Goal: Transaction & Acquisition: Purchase product/service

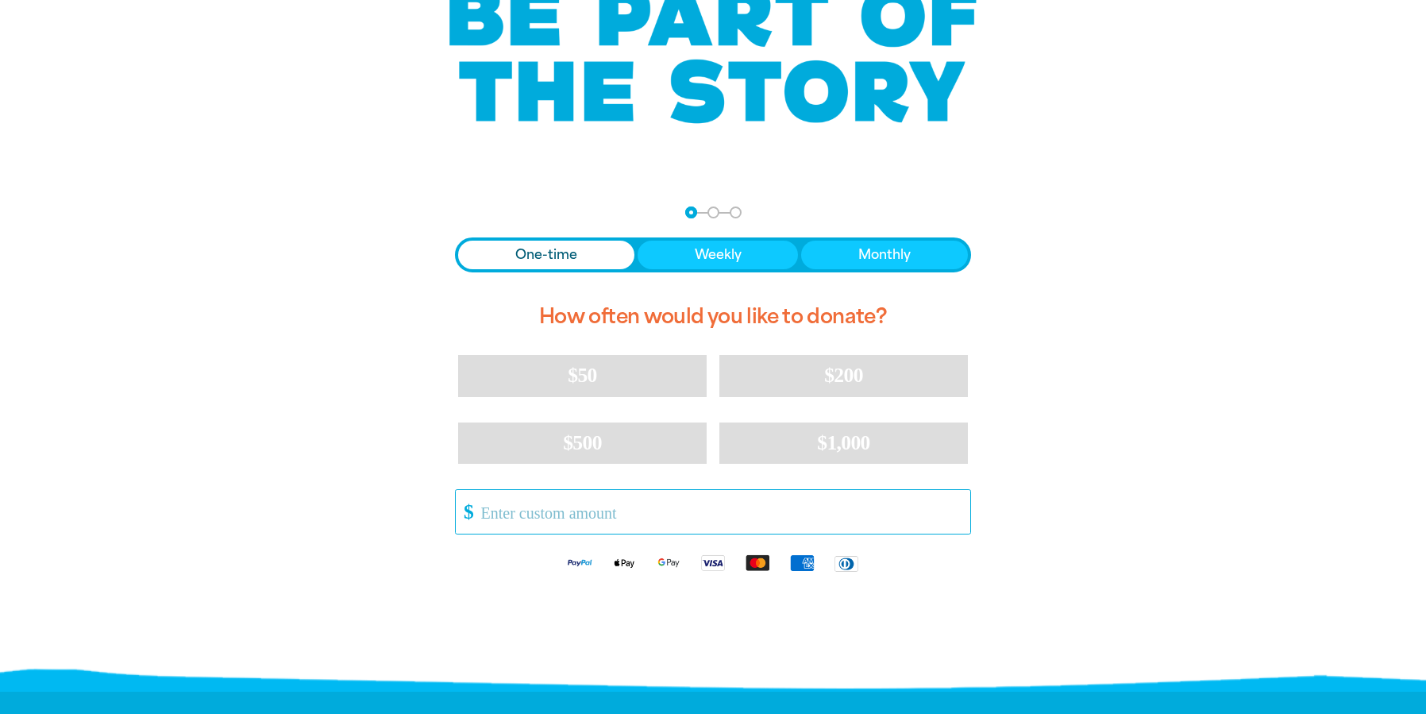
click at [564, 522] on input "Other Amount" at bounding box center [720, 512] width 500 height 44
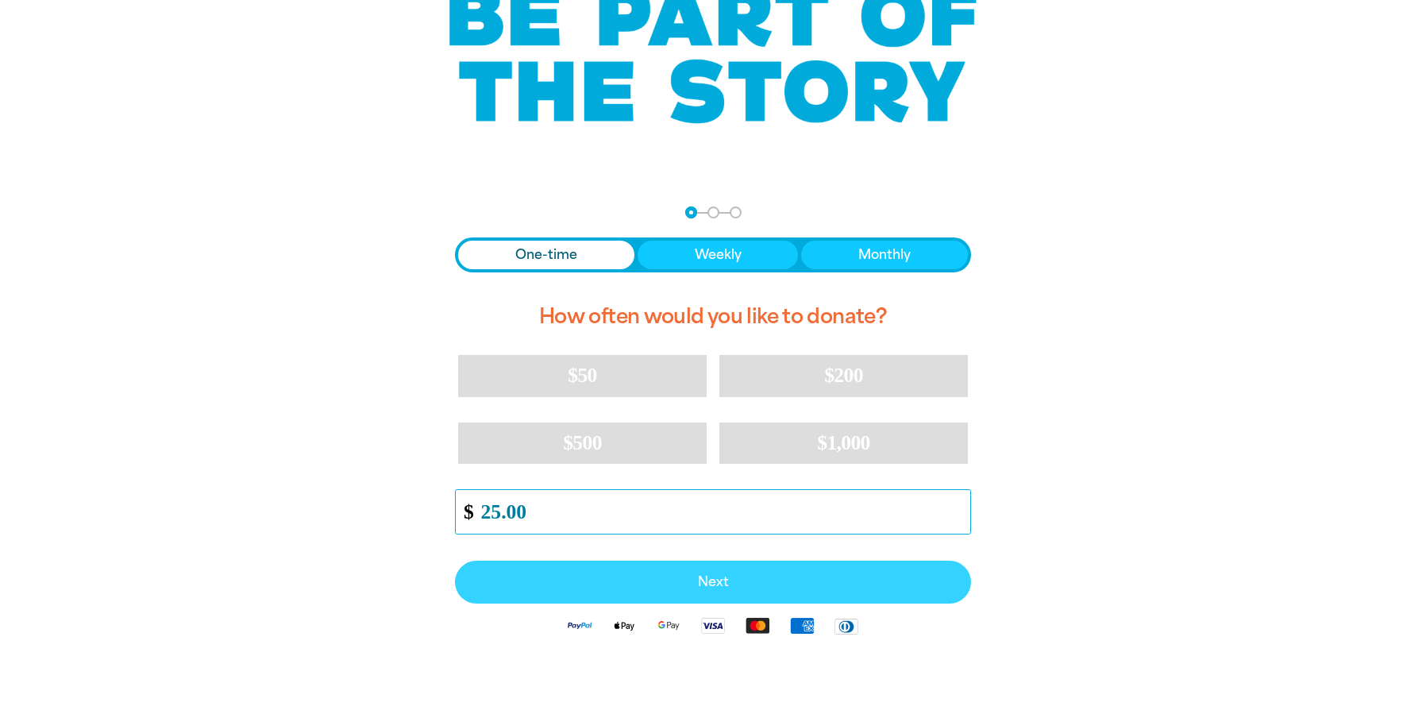
type input "25.00"
click at [695, 586] on span "Next" at bounding box center [712, 582] width 481 height 13
select select "AU"
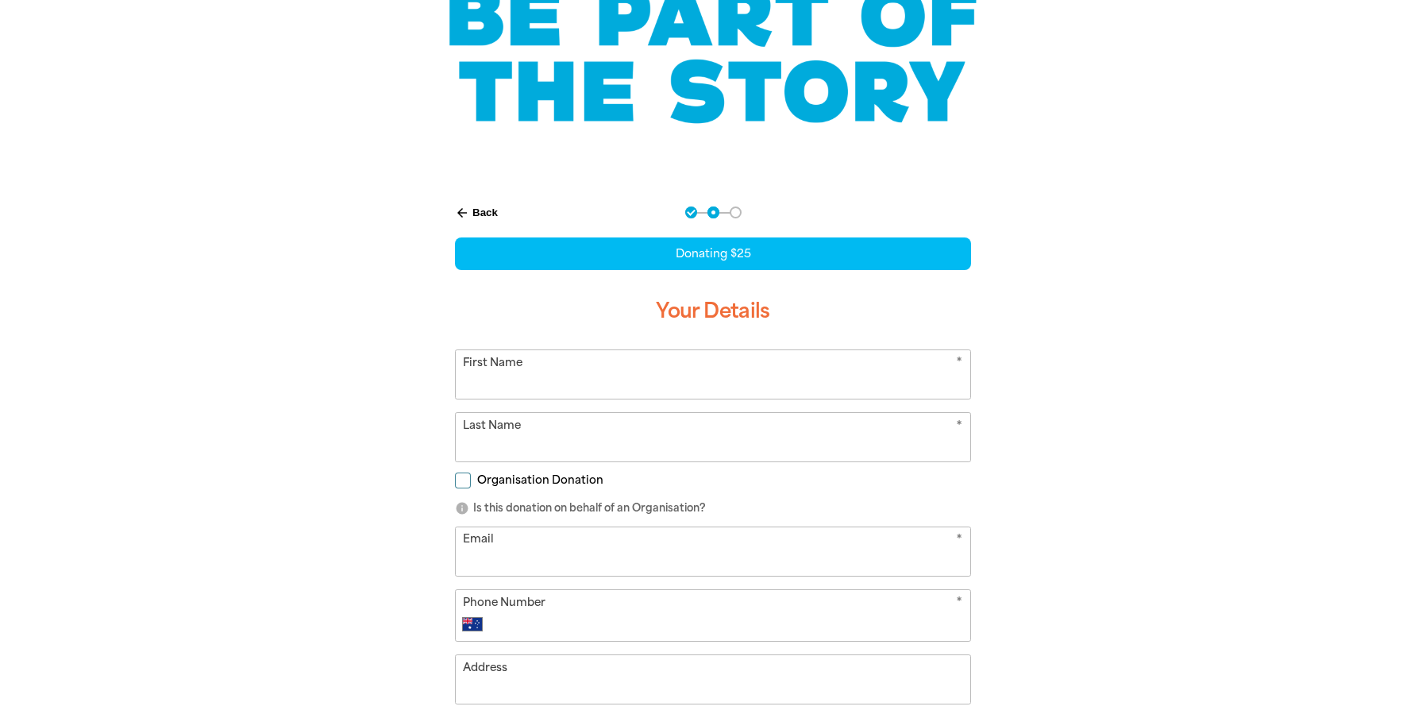
click at [460, 483] on input "Organisation Donation" at bounding box center [463, 480] width 16 height 16
checkbox input "true"
select select "AU"
click at [561, 549] on input "Organisation Name" at bounding box center [713, 551] width 514 height 48
click at [835, 373] on input "First Name" at bounding box center [713, 374] width 514 height 48
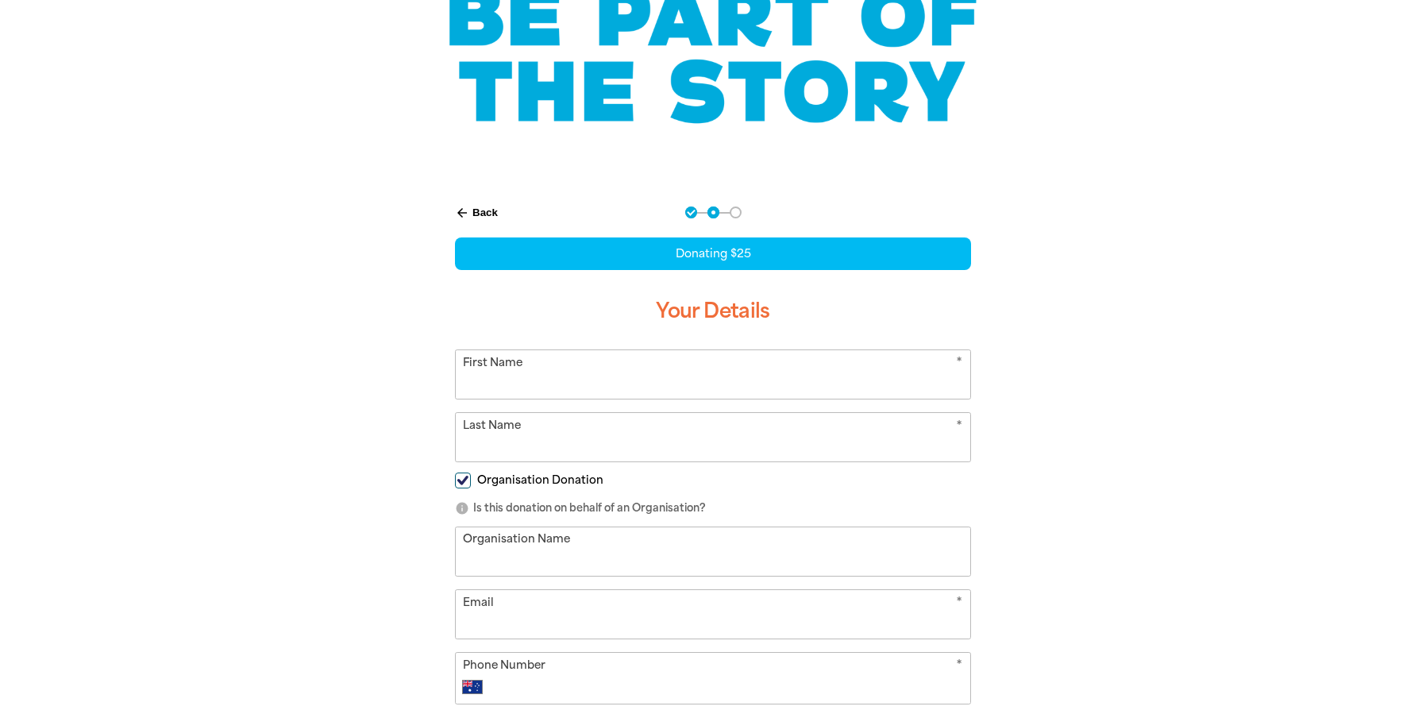
type input "[PERSON_NAME]"
type input "Dingle"
type input "[GEOGRAPHIC_DATA]"
type input "[PERSON_NAME][EMAIL_ADDRESS][PERSON_NAME][DOMAIN_NAME]"
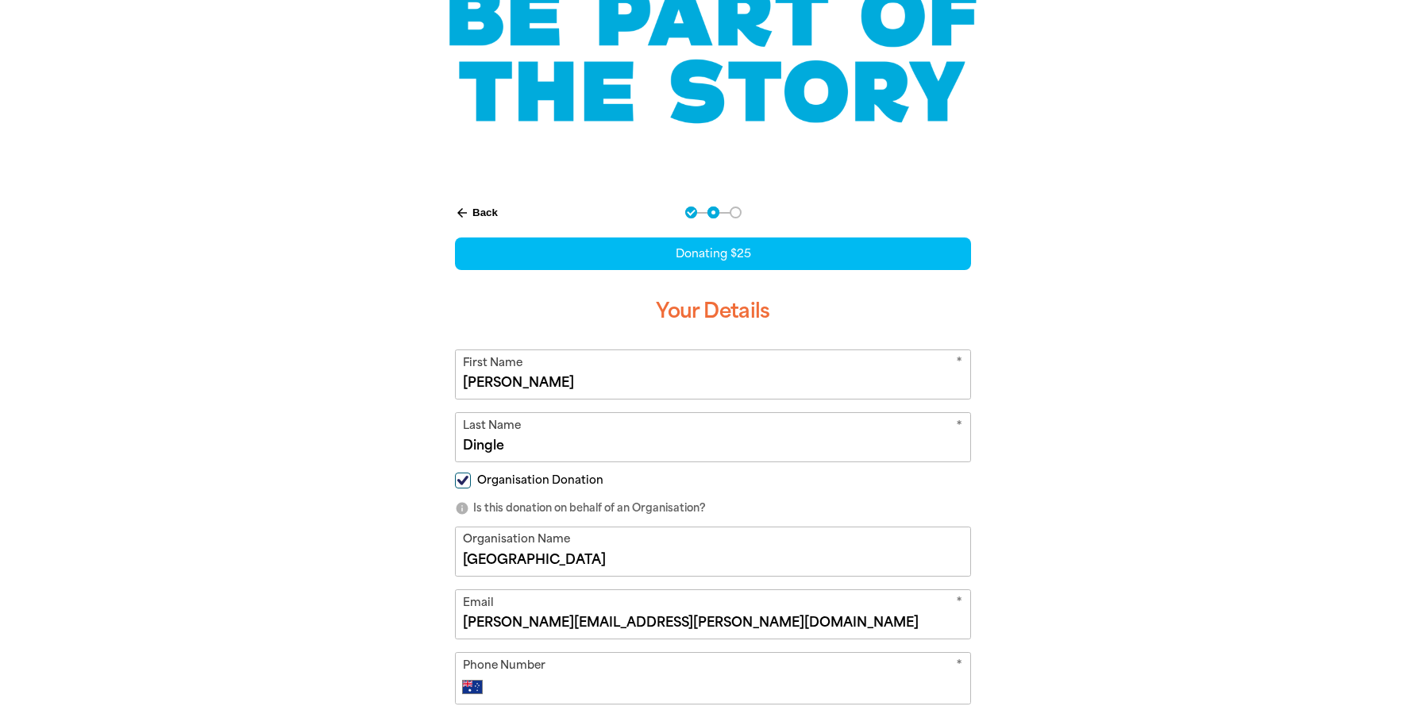
type input "[PHONE_NUMBER]"
type input "[STREET_ADDRESS]"
select select "ZZ"
type input "[PERSON_NAME]"
select select "AU"
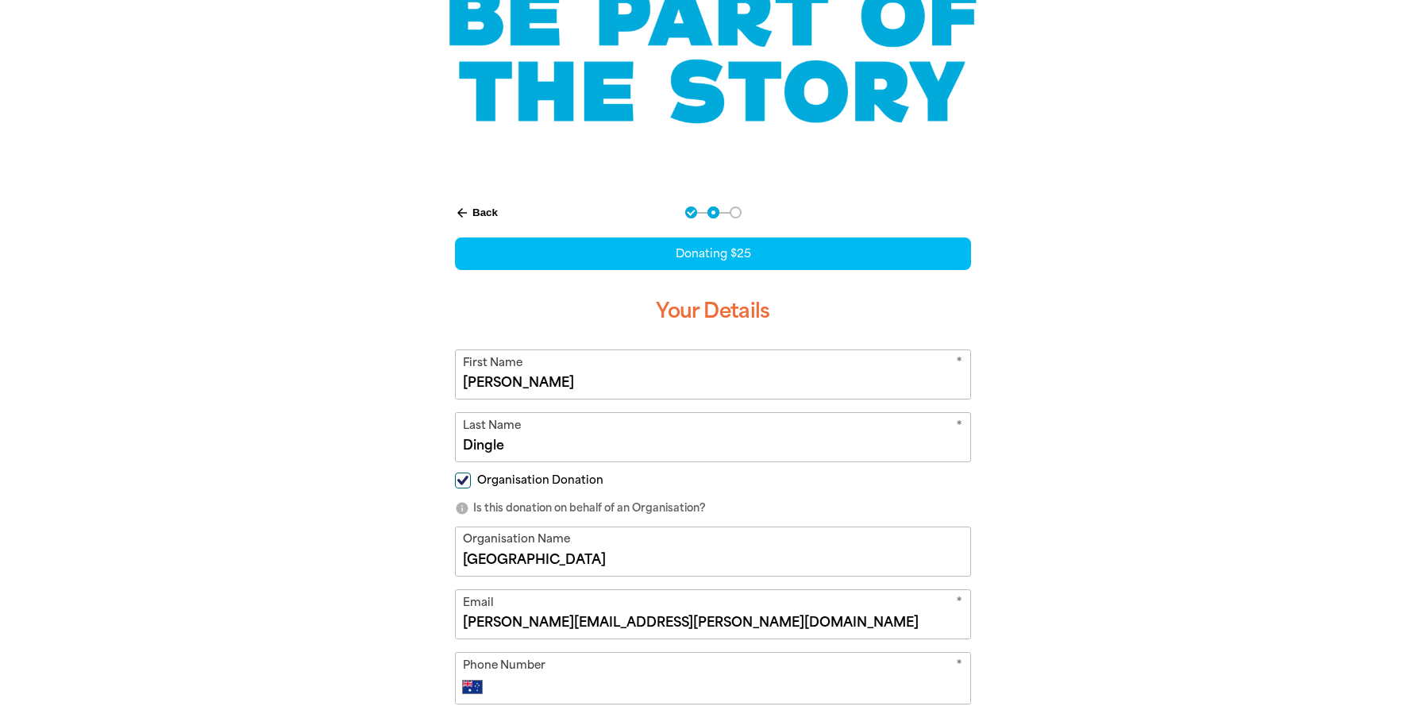
scroll to position [238, 0]
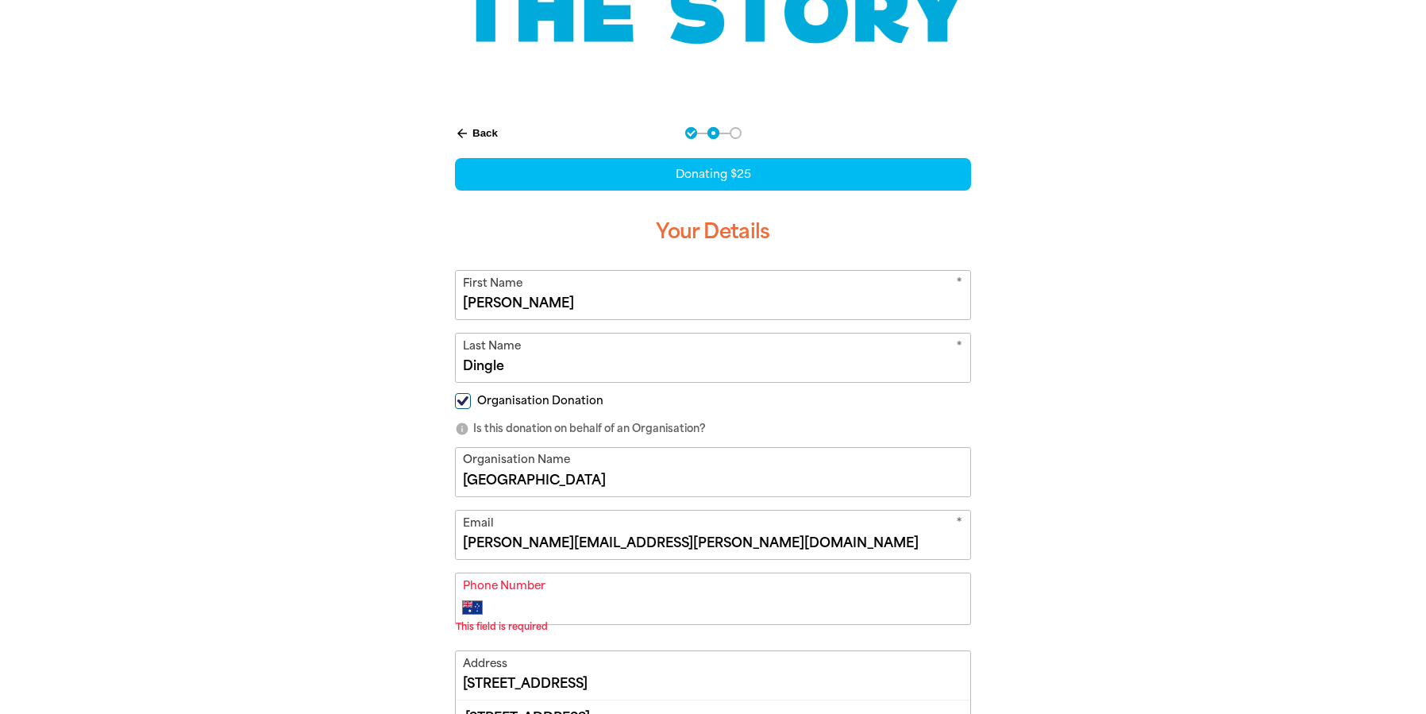
drag, startPoint x: 607, startPoint y: 484, endPoint x: 400, endPoint y: 485, distance: 207.2
click at [400, 485] on div "arrow_back Back Step 1 Step 2 Step 3 Donating $25 Your Details * First Name [PE…" at bounding box center [713, 593] width 953 height 972
type input "[PERSON_NAME] School"
click at [1180, 438] on div "arrow_back Back Step 1 Step 2 Step 3 Donating $25 Your Details * First Name [PE…" at bounding box center [713, 593] width 953 height 972
drag, startPoint x: 756, startPoint y: 542, endPoint x: 348, endPoint y: 576, distance: 409.4
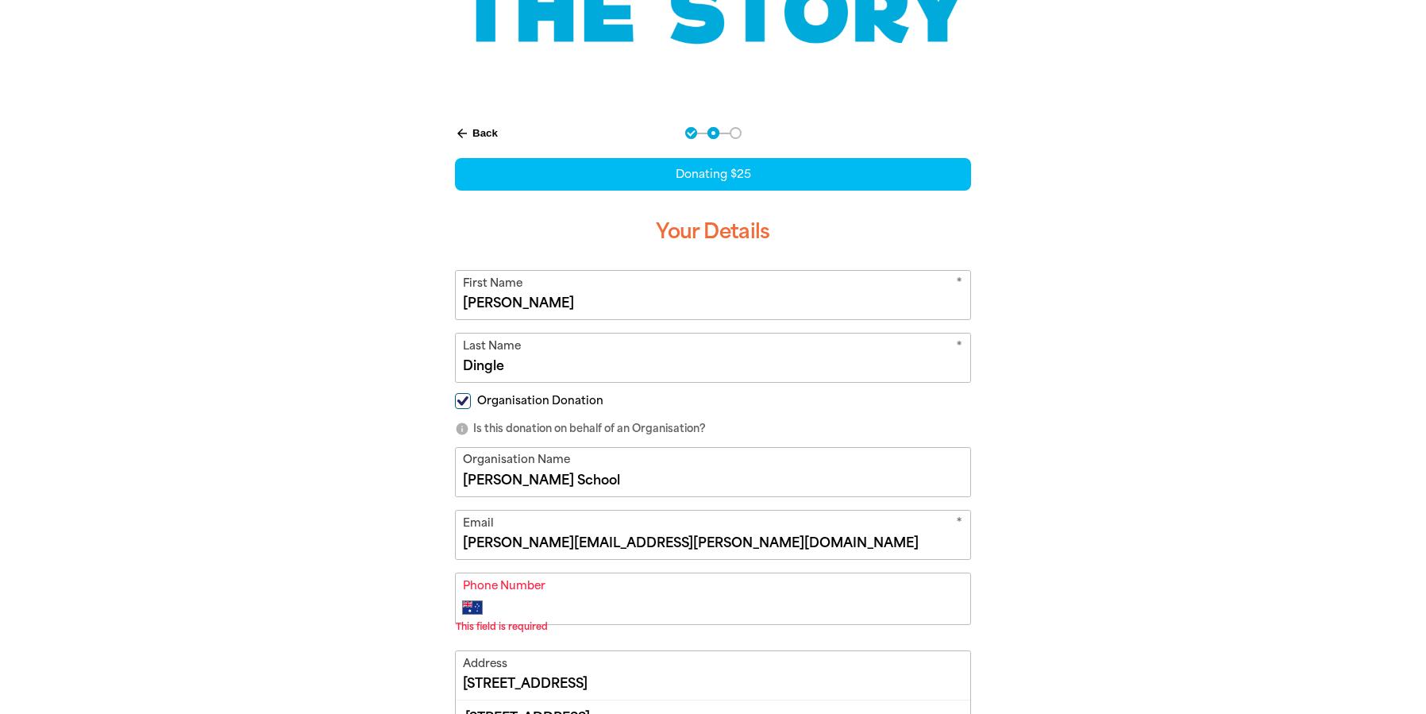
click at [348, 576] on div "arrow_back Back Step 1 Step 2 Step 3 Donating $25 Your Details * First Name [PE…" at bounding box center [713, 593] width 953 height 972
type input "[EMAIL_ADDRESS][DOMAIN_NAME]"
type input "[PHONE_NUMBER]"
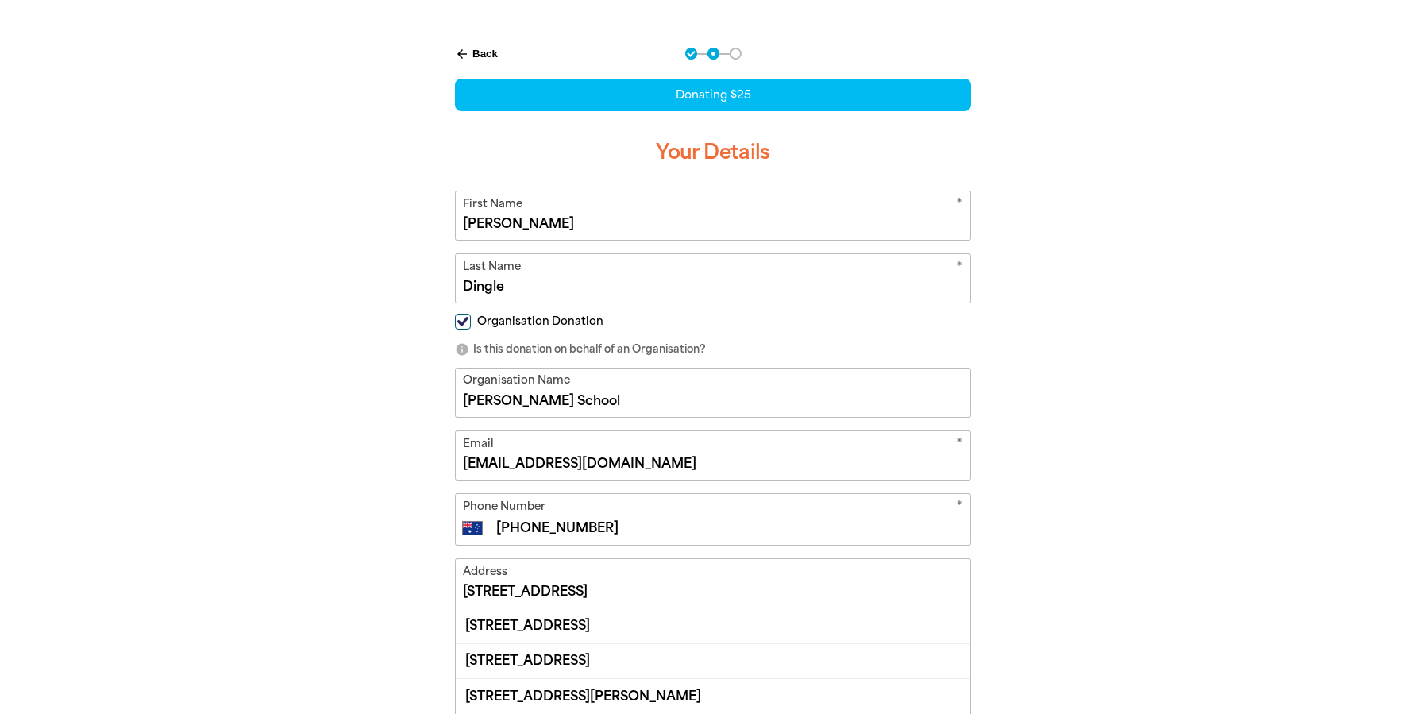
scroll to position [397, 0]
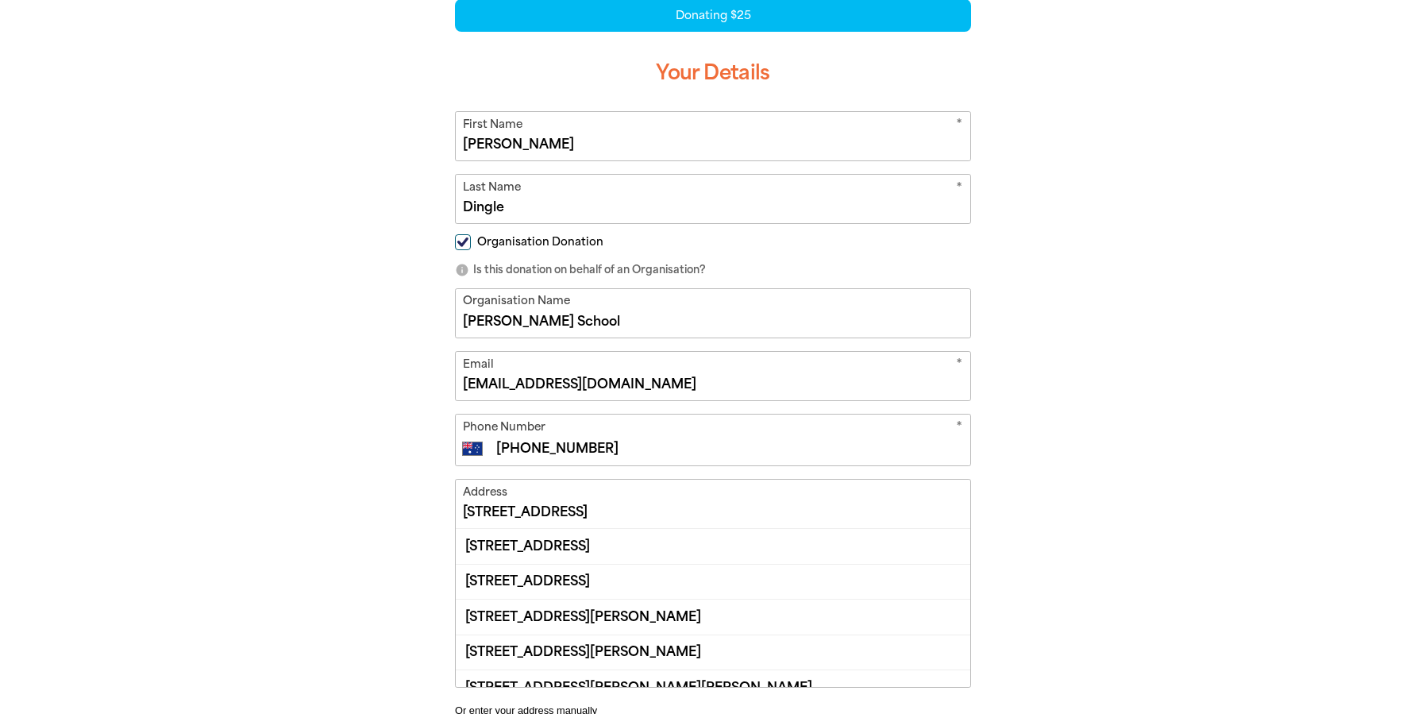
drag, startPoint x: 598, startPoint y: 445, endPoint x: 476, endPoint y: 445, distance: 121.5
click at [477, 445] on div "International [GEOGRAPHIC_DATA] [GEOGRAPHIC_DATA] [GEOGRAPHIC_DATA] [GEOGRAPHIC…" at bounding box center [713, 448] width 501 height 19
type input "[PHONE_NUMBER]"
click at [604, 495] on input "[STREET_ADDRESS]" at bounding box center [713, 503] width 514 height 48
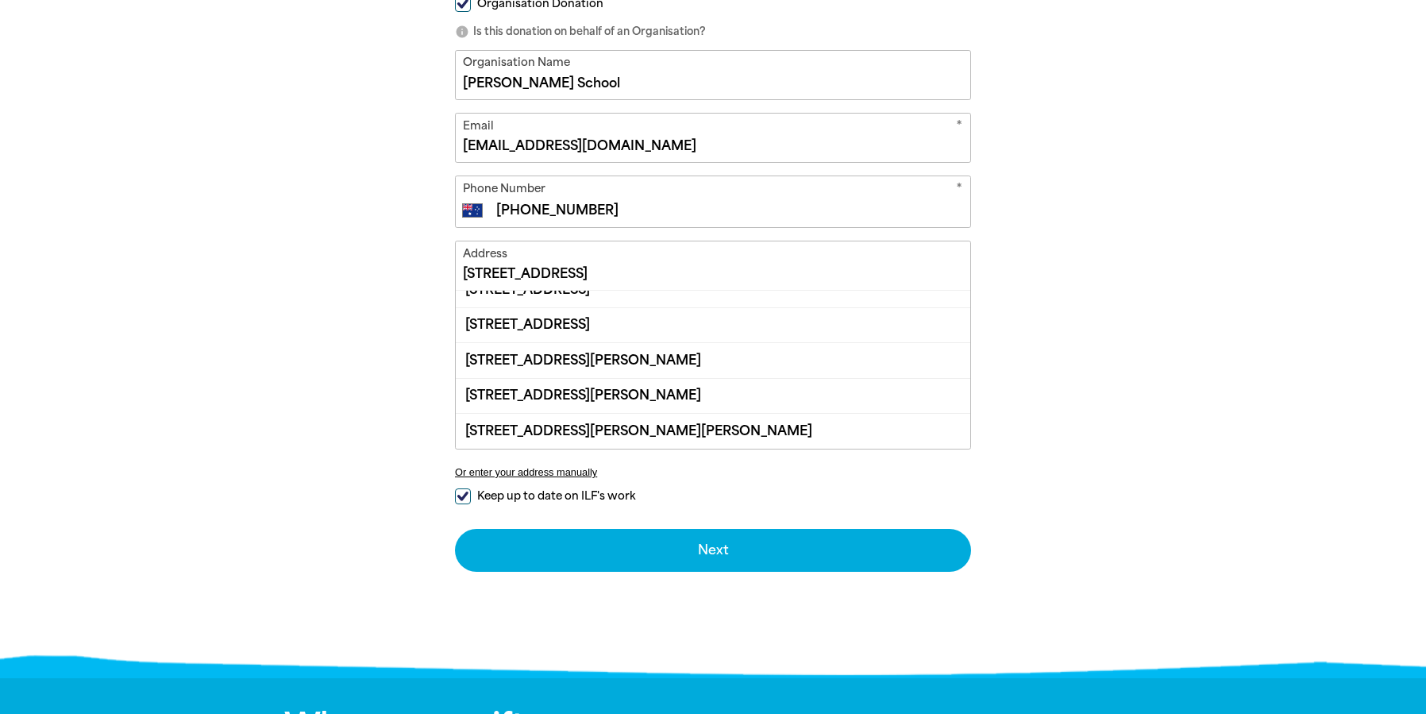
scroll to position [0, 0]
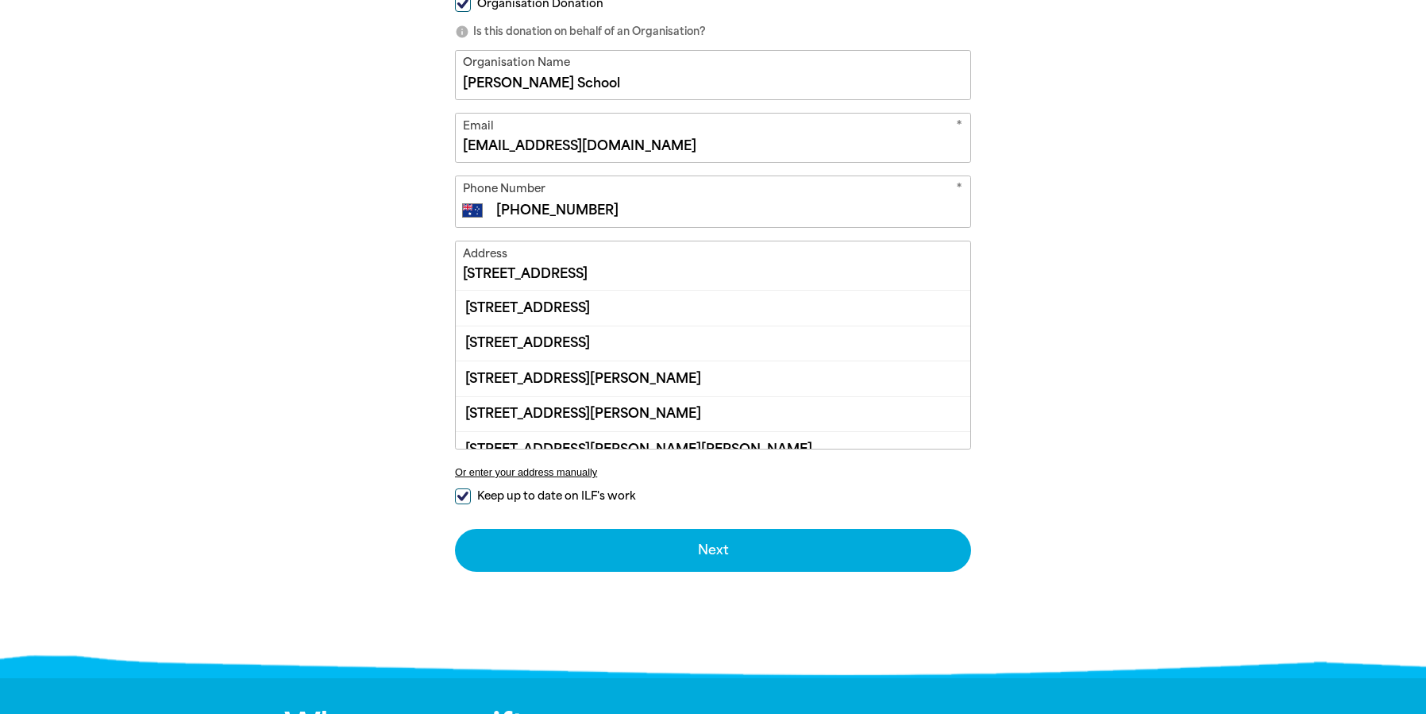
drag, startPoint x: 633, startPoint y: 256, endPoint x: 337, endPoint y: 270, distance: 297.2
click at [339, 270] on div "arrow_back Back Step 1 Step 2 Step 3 Donating $25 Your Details * First Name [PE…" at bounding box center [713, 190] width 953 height 960
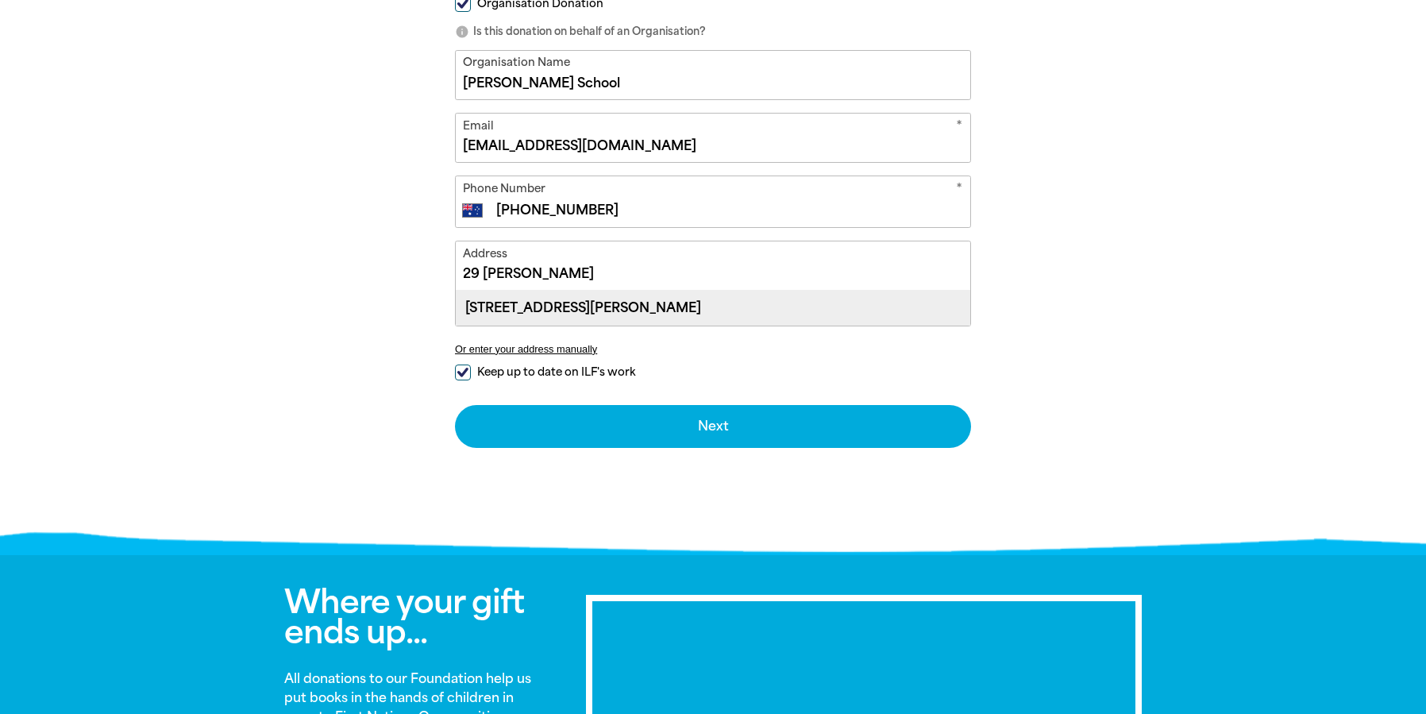
click at [507, 310] on div "[STREET_ADDRESS][PERSON_NAME]" at bounding box center [713, 308] width 514 height 34
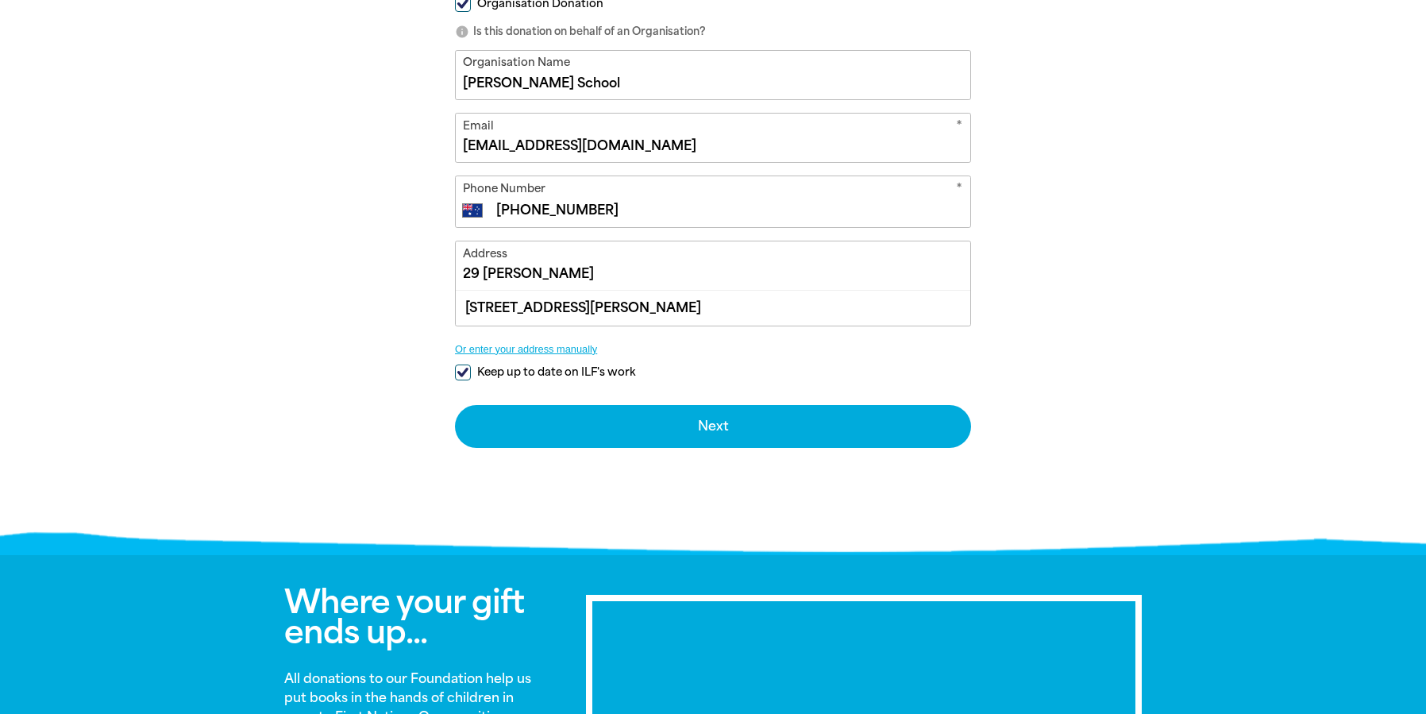
type input "[STREET_ADDRESS][PERSON_NAME]"
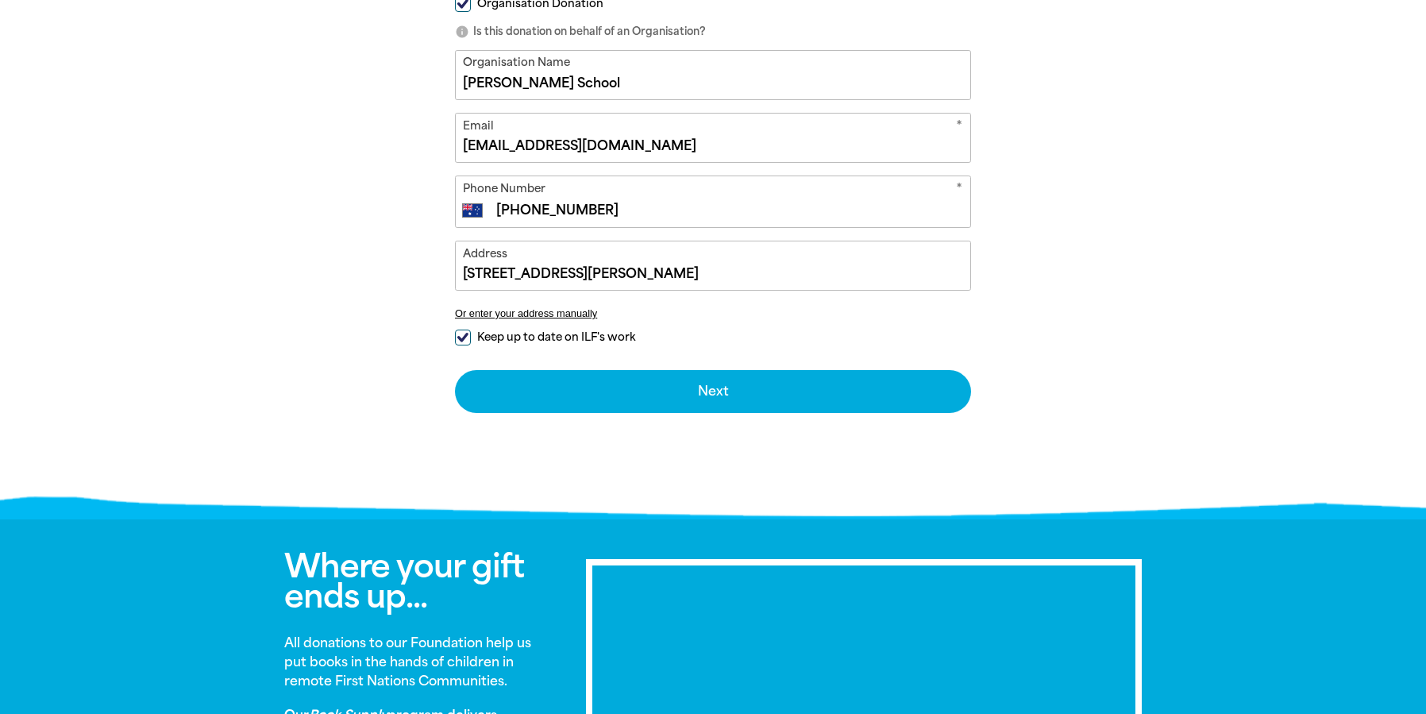
click at [466, 331] on input "Keep up to date on ILF's work" at bounding box center [463, 337] width 16 height 16
checkbox input "false"
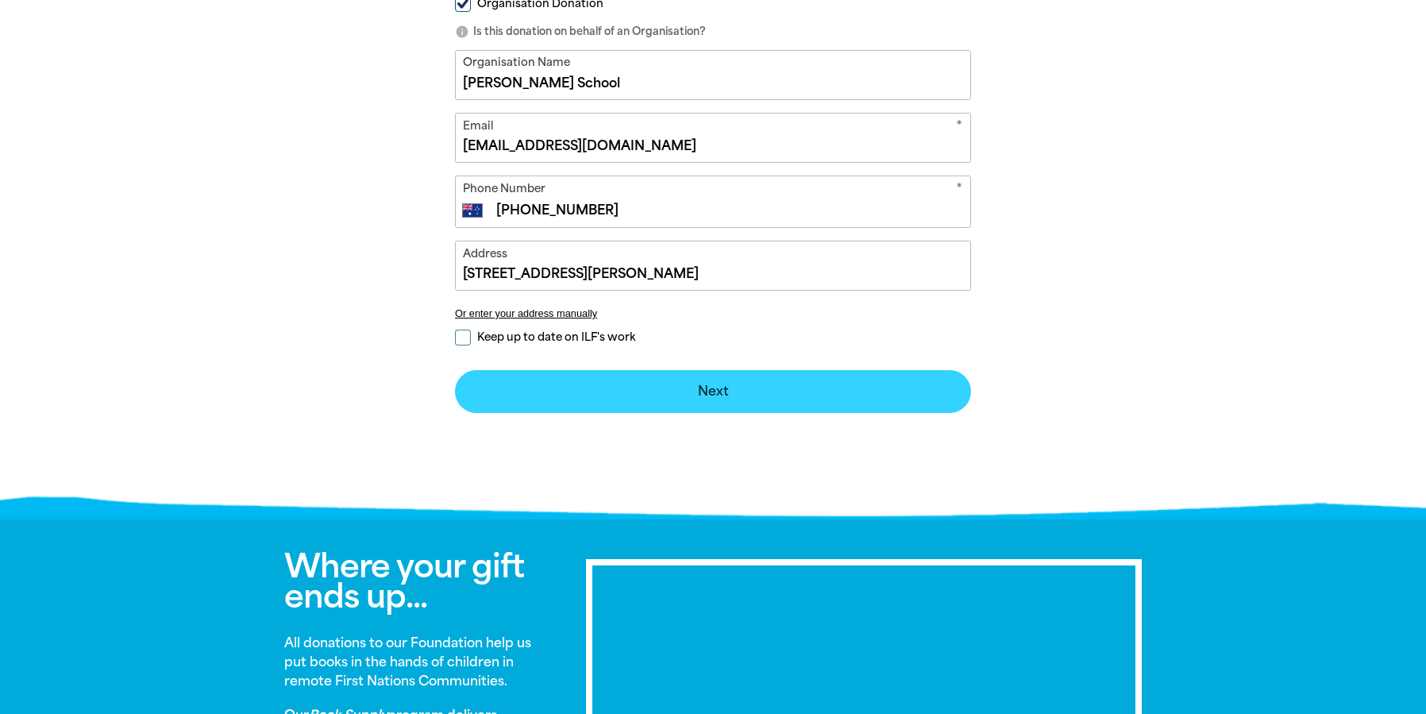
click at [719, 387] on button "Next chevron_right" at bounding box center [713, 391] width 516 height 43
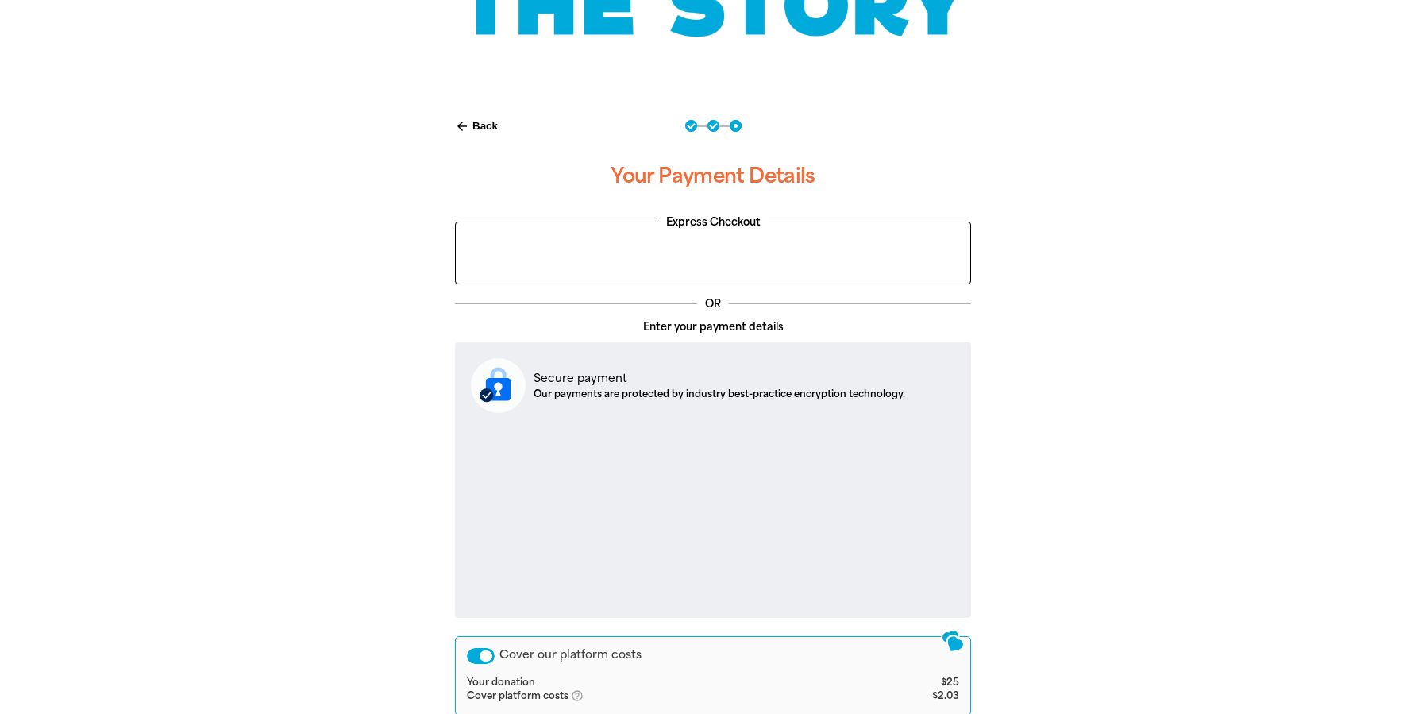
scroll to position [563, 0]
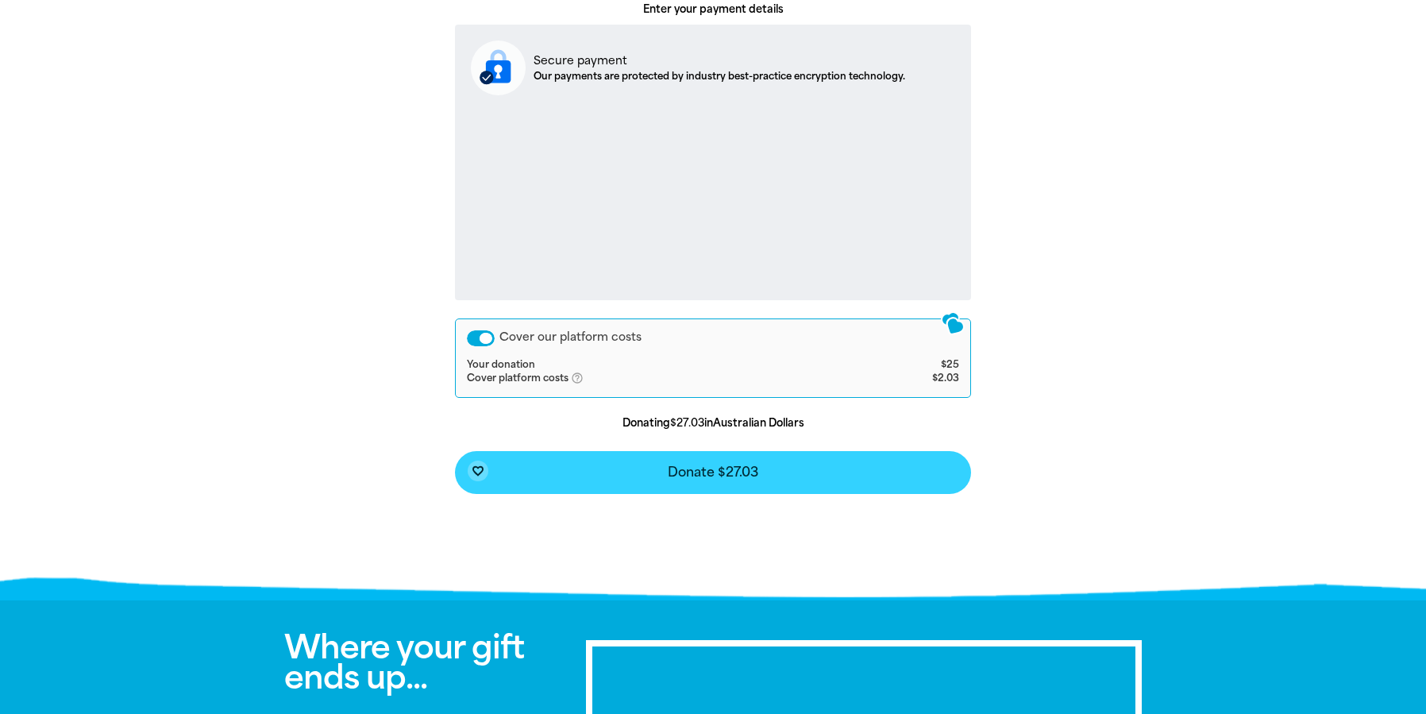
click at [714, 480] on button "favorite_border Donate $27.03" at bounding box center [713, 472] width 516 height 43
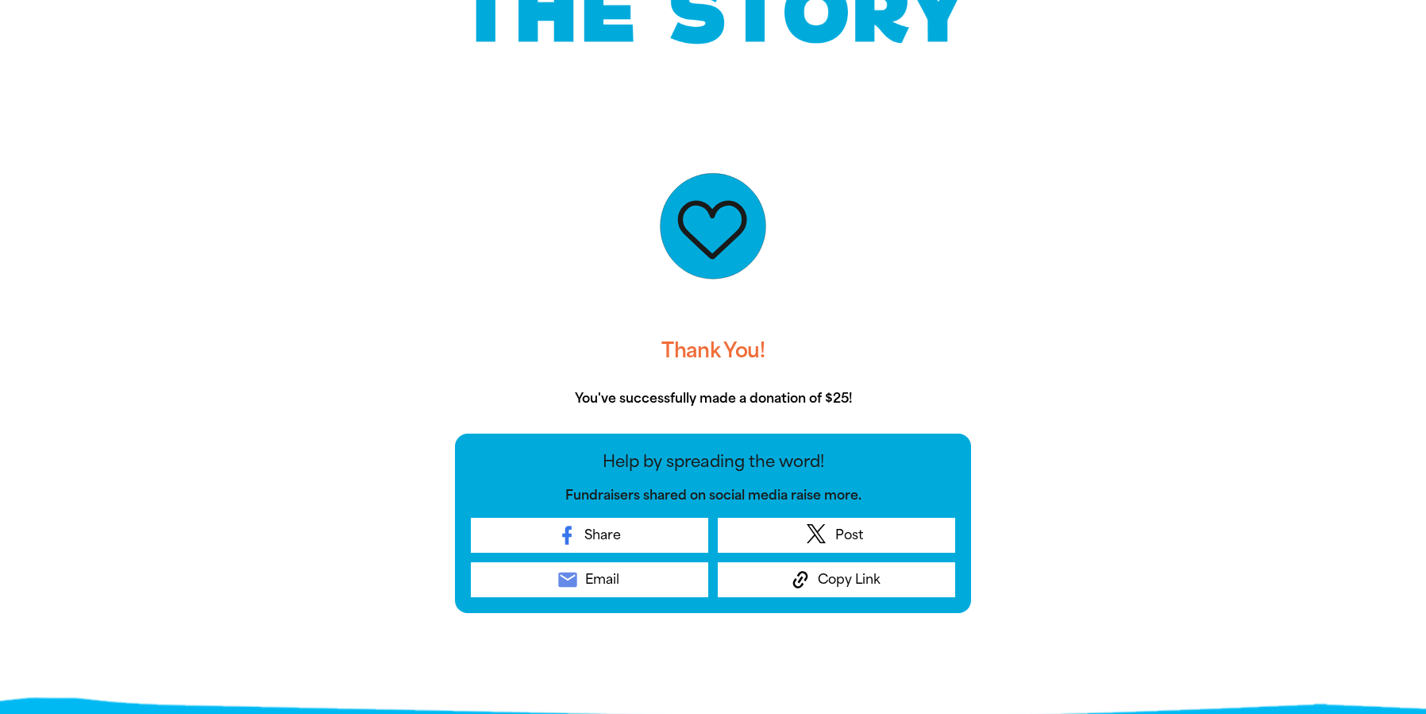
scroll to position [318, 0]
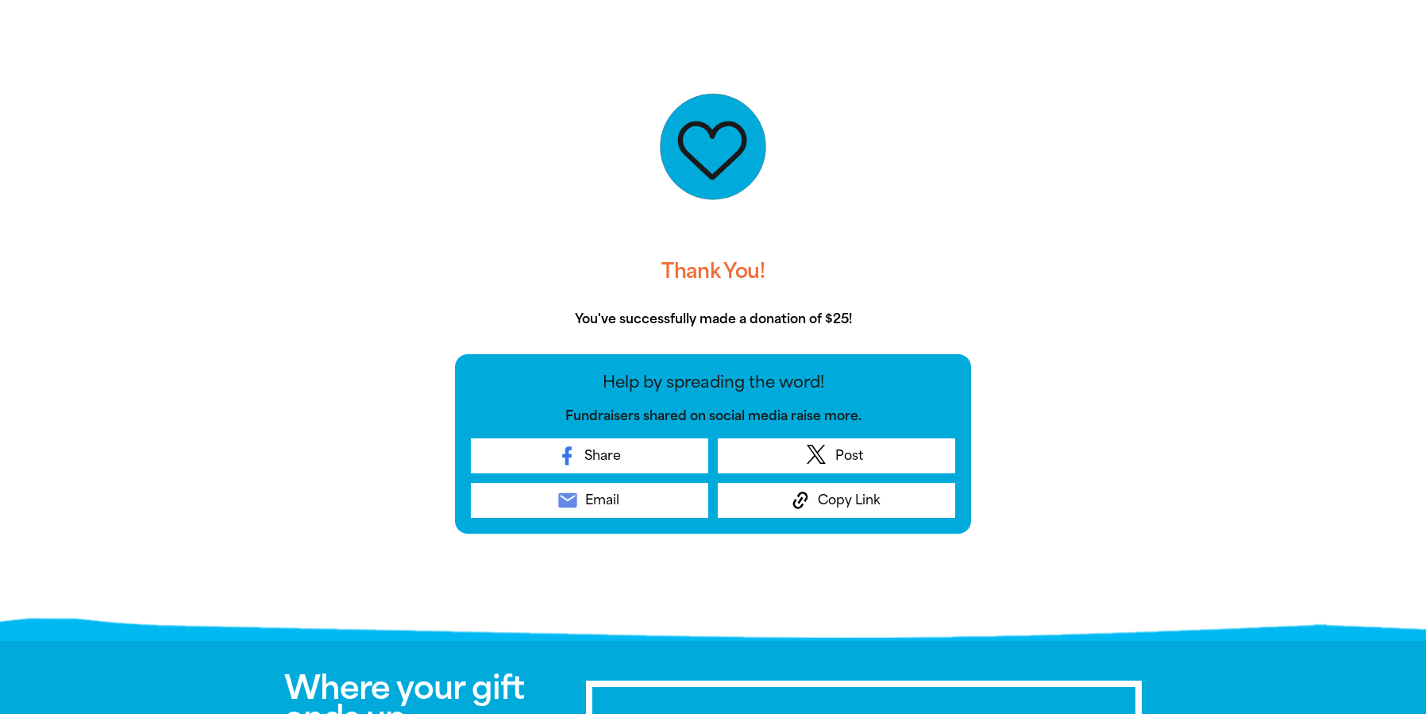
click at [52, 155] on div at bounding box center [713, 330] width 1426 height 605
